Goal: Book appointment/travel/reservation

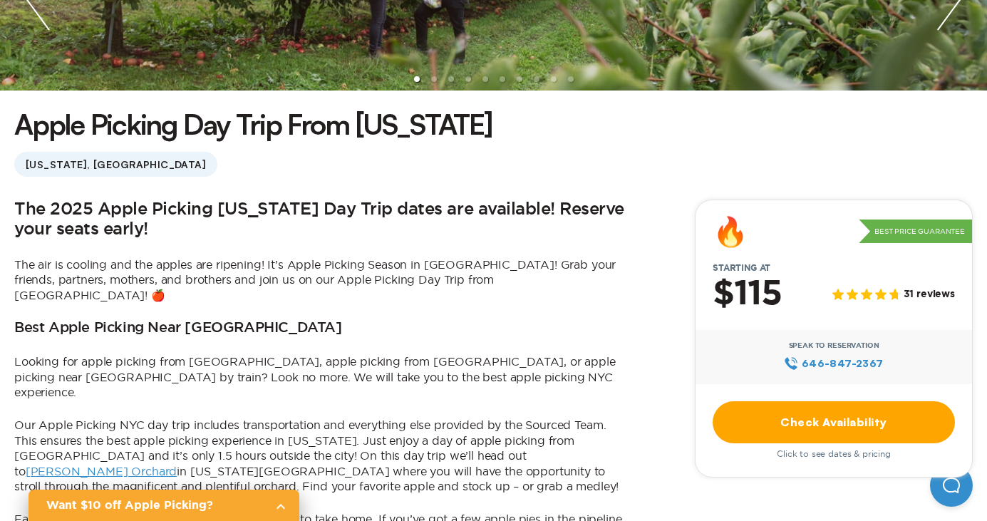
scroll to position [381, 0]
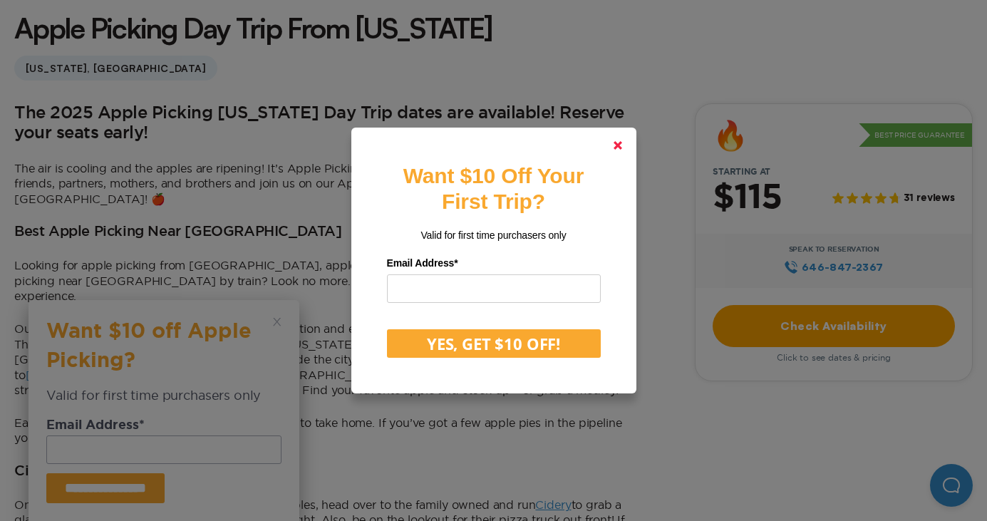
click at [624, 143] on link at bounding box center [618, 145] width 34 height 34
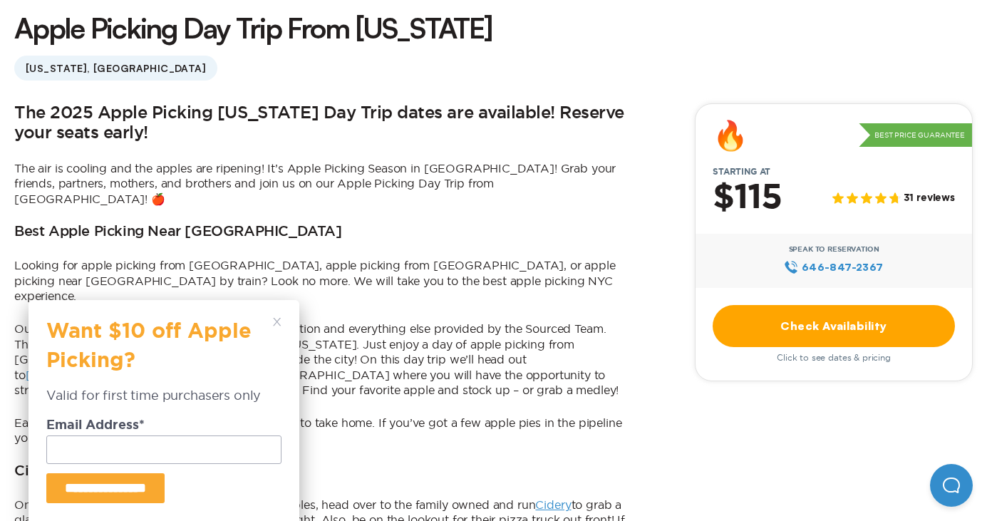
click at [282, 312] on div "**********" at bounding box center [164, 410] width 271 height 221
click at [277, 315] on div "**********" at bounding box center [164, 410] width 271 height 221
click at [278, 319] on icon at bounding box center [277, 322] width 9 height 9
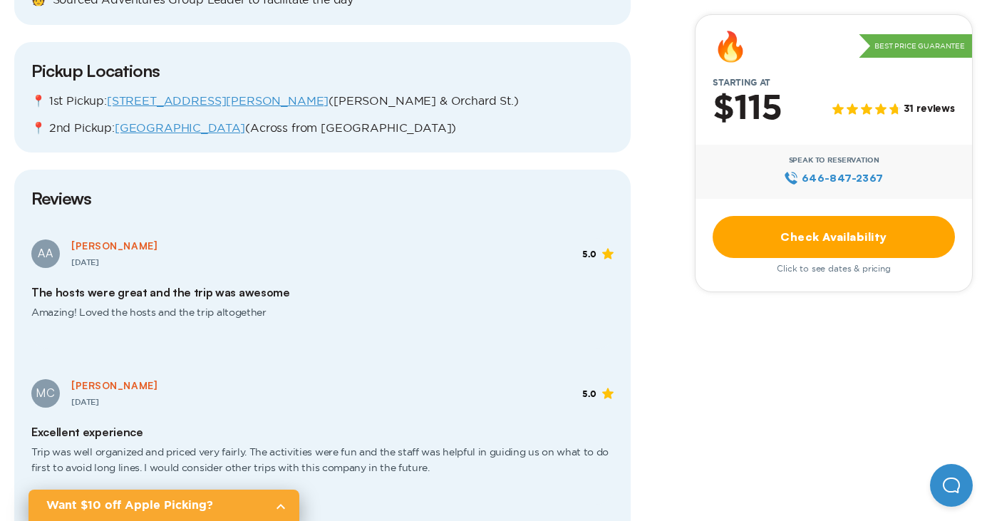
scroll to position [1728, 0]
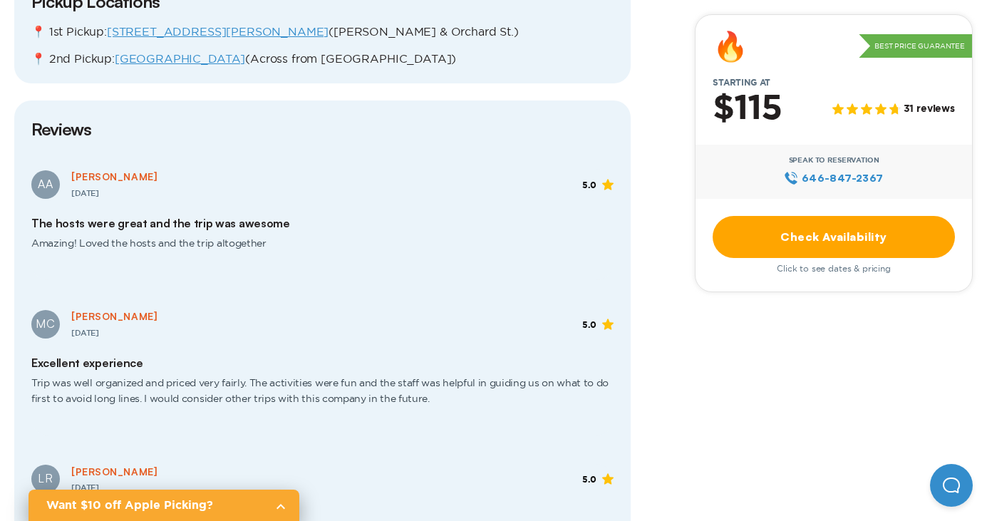
click at [835, 234] on link "Check Availability" at bounding box center [834, 237] width 242 height 42
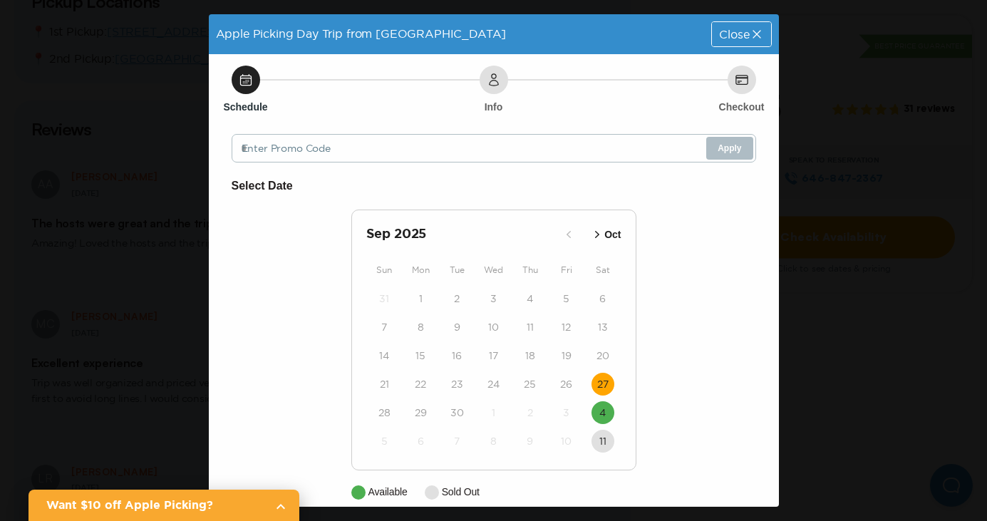
click at [596, 383] on button "27" at bounding box center [603, 384] width 23 height 23
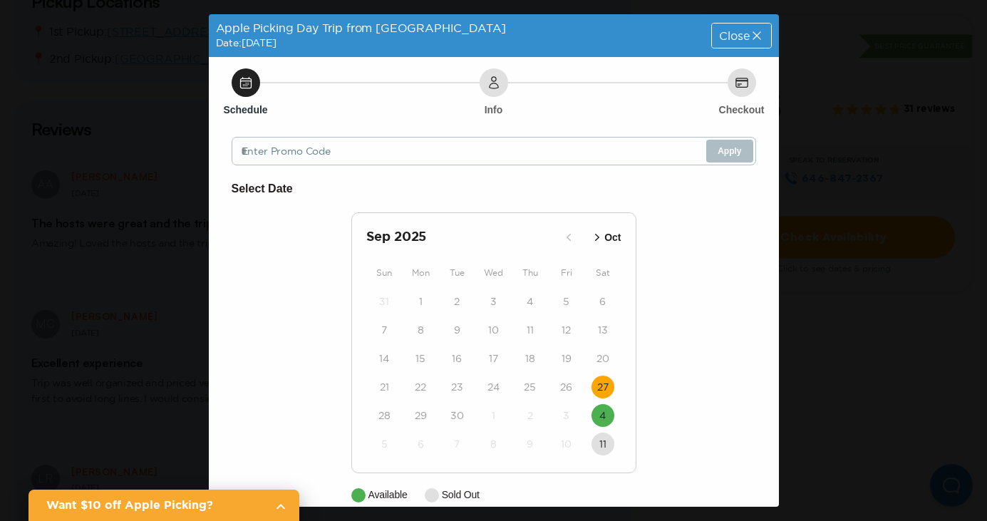
scroll to position [61, 0]
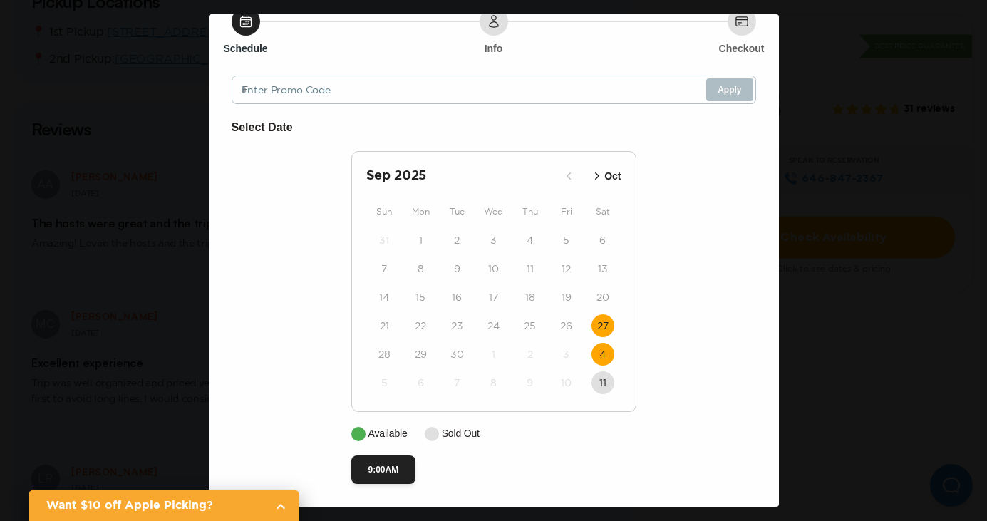
click at [603, 357] on time "4" at bounding box center [602, 354] width 6 height 14
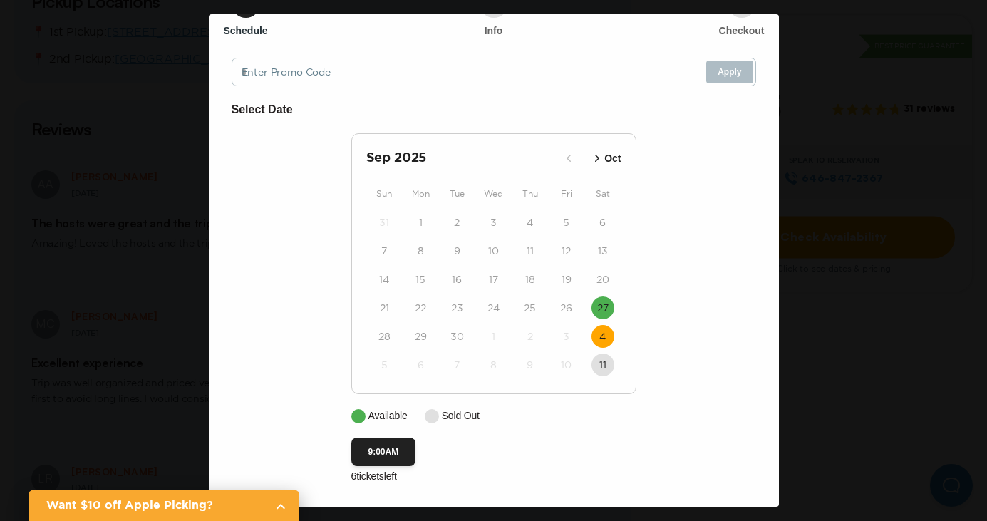
click at [825, 146] on div "Apple Picking Day Trip from [GEOGRAPHIC_DATA] Date: [DATE] Close Schedule Info …" at bounding box center [493, 260] width 987 height 521
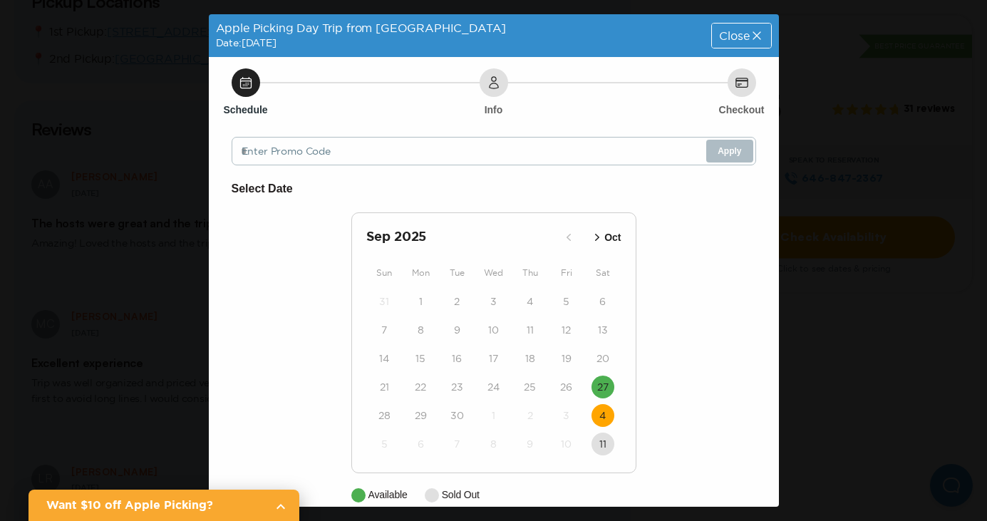
click at [731, 41] on div "Close" at bounding box center [741, 36] width 58 height 24
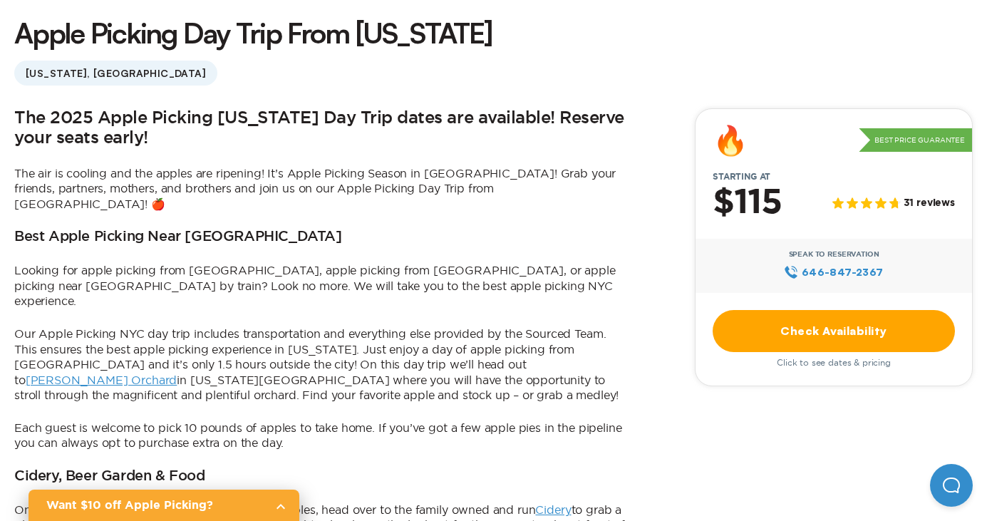
scroll to position [488, 0]
